Goal: Navigation & Orientation: Find specific page/section

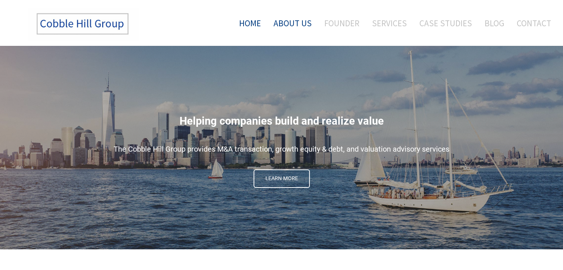
click at [295, 22] on link "About Us" at bounding box center [292, 23] width 49 height 31
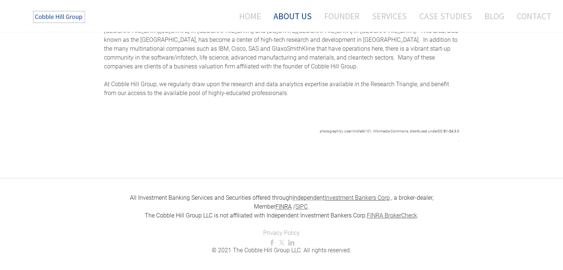
scroll to position [395, 0]
click at [339, 19] on link "Founder" at bounding box center [342, 16] width 46 height 20
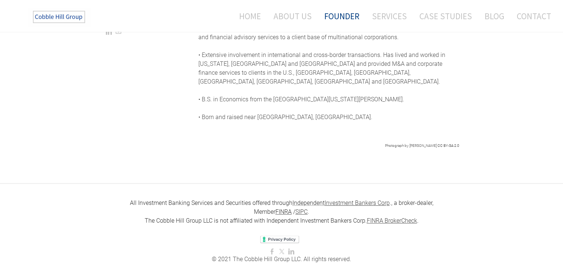
scroll to position [333, 0]
